Goal: Task Accomplishment & Management: Use online tool/utility

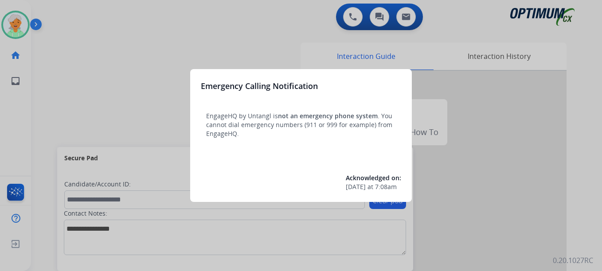
click at [20, 30] on div at bounding box center [301, 135] width 602 height 271
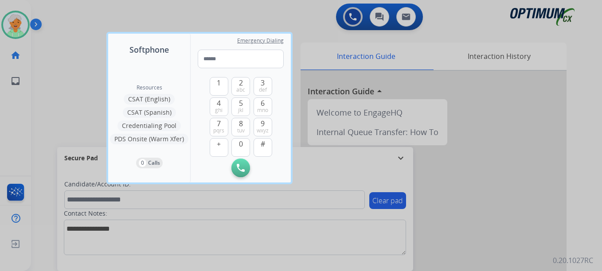
click at [20, 30] on div at bounding box center [301, 135] width 602 height 271
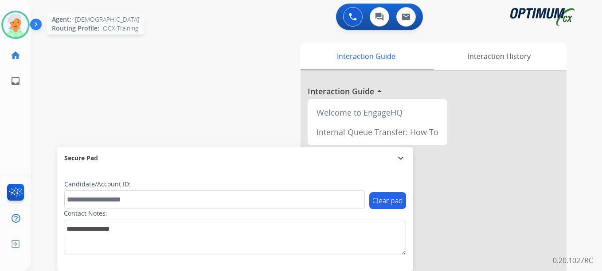
click at [20, 30] on img at bounding box center [15, 24] width 25 height 25
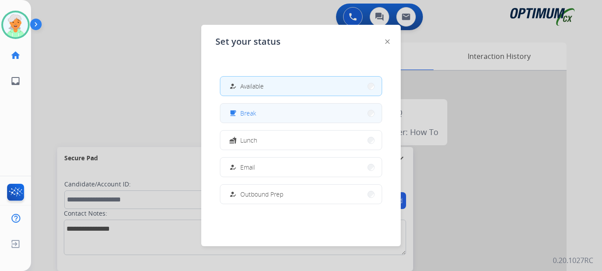
click at [257, 111] on button "free_breakfast Break" at bounding box center [300, 113] width 161 height 19
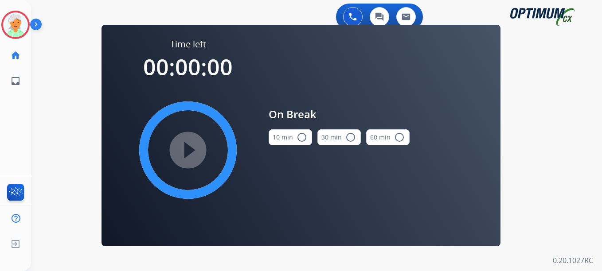
click at [300, 133] on mat-icon "radio_button_unchecked" at bounding box center [301, 137] width 11 height 11
click at [187, 147] on mat-icon "play_circle_filled" at bounding box center [188, 150] width 11 height 11
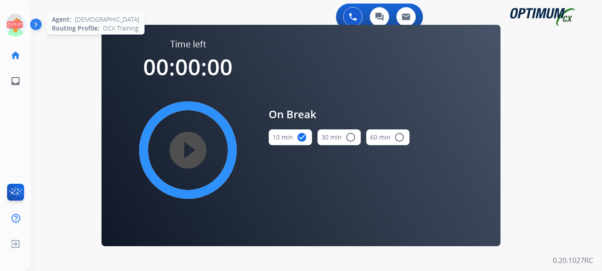
click at [16, 21] on icon at bounding box center [15, 25] width 29 height 29
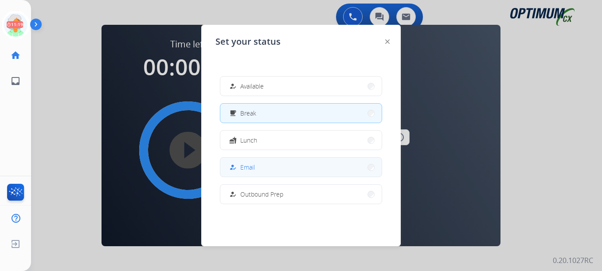
click at [266, 170] on button "how_to_reg Email" at bounding box center [300, 167] width 161 height 19
